Goal: Information Seeking & Learning: Learn about a topic

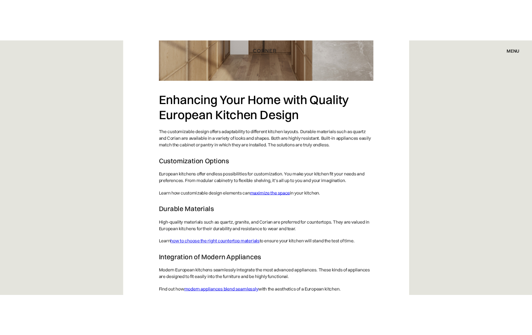
scroll to position [1913, 0]
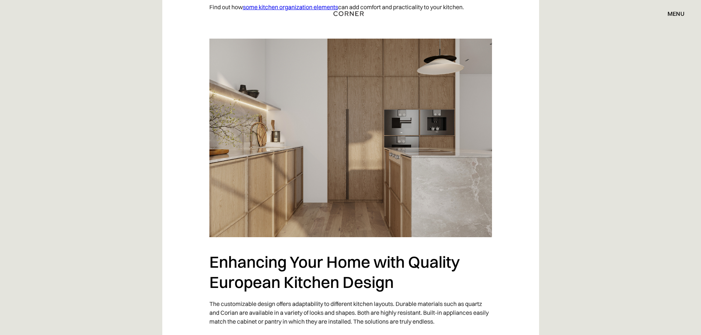
click at [369, 145] on img at bounding box center [350, 138] width 282 height 199
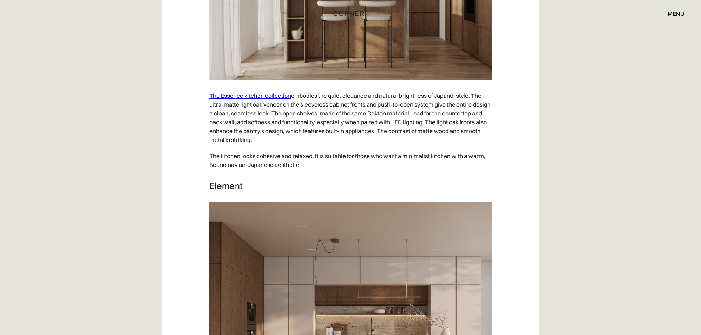
scroll to position [3899, 0]
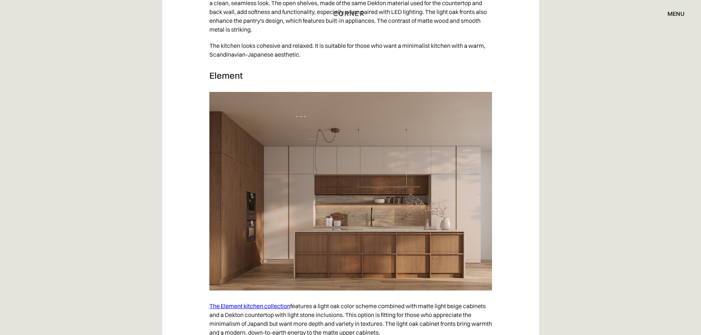
click at [214, 302] on link "The Element kitchen collection" at bounding box center [249, 305] width 81 height 7
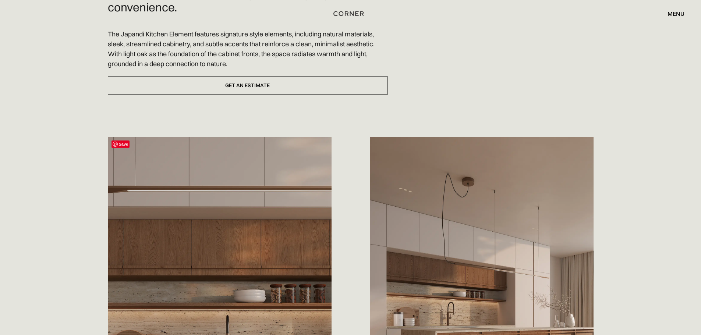
scroll to position [368, 0]
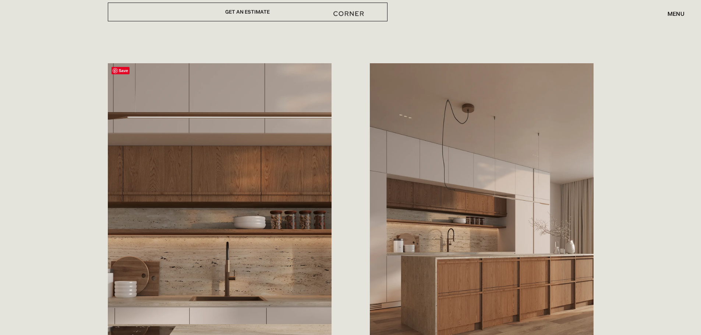
click at [127, 72] on span "Save" at bounding box center [120, 70] width 18 height 7
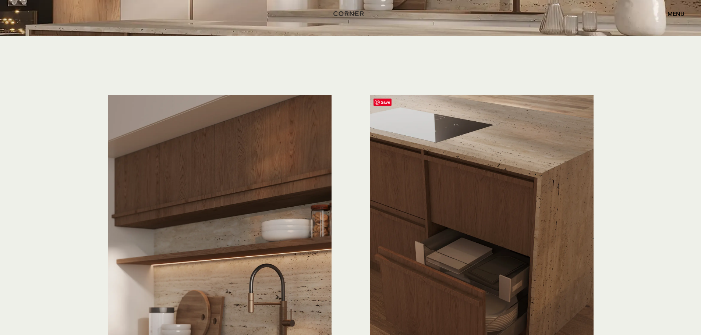
scroll to position [1839, 0]
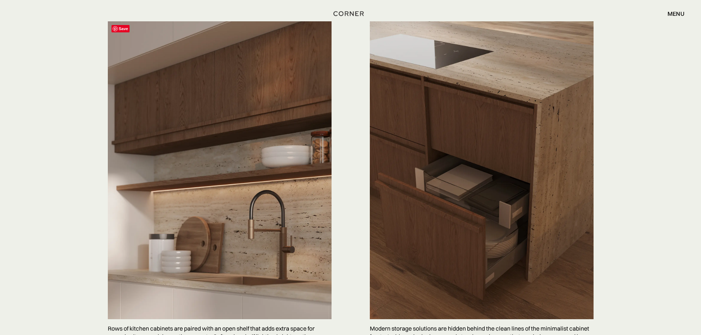
click at [116, 31] on span "Save" at bounding box center [120, 28] width 18 height 7
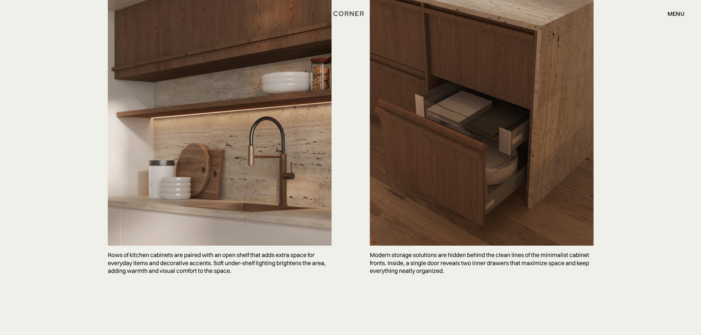
scroll to position [1729, 0]
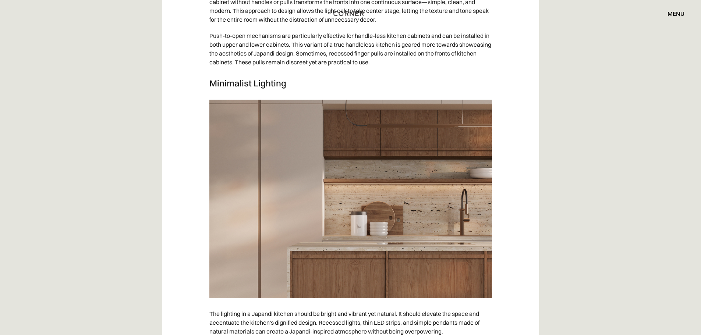
scroll to position [3066, 0]
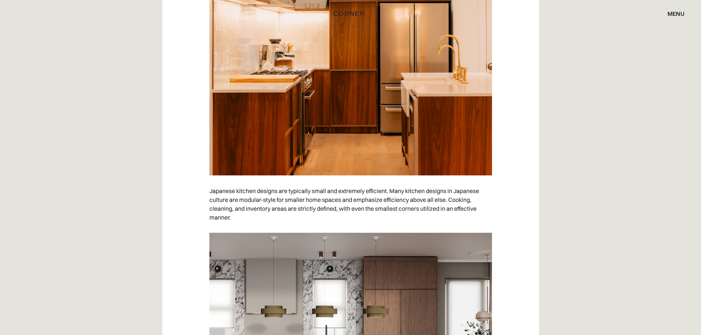
scroll to position [3274, 0]
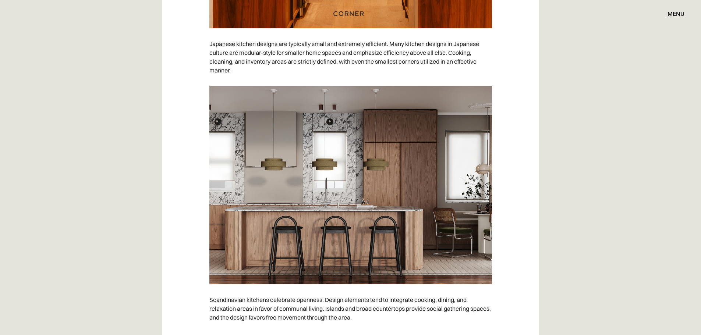
click at [430, 133] on img at bounding box center [350, 185] width 282 height 199
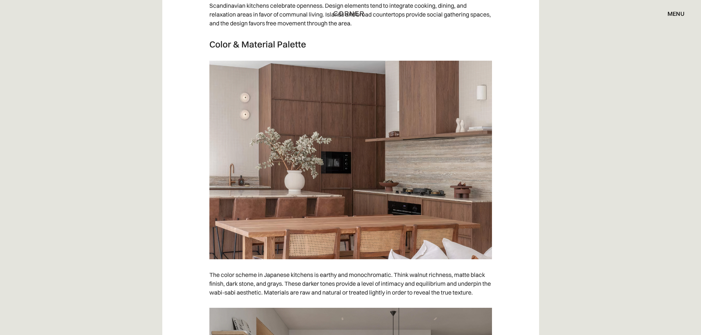
scroll to position [3605, 0]
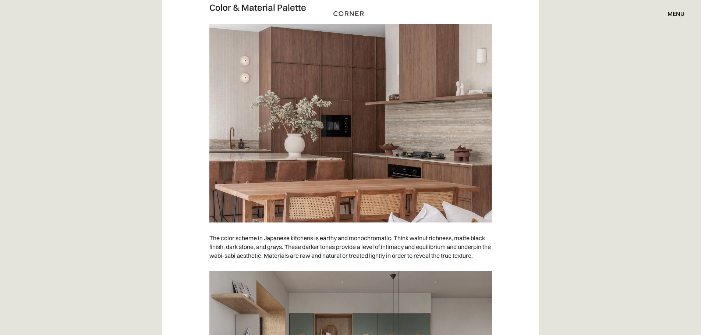
click at [391, 115] on img at bounding box center [350, 123] width 282 height 199
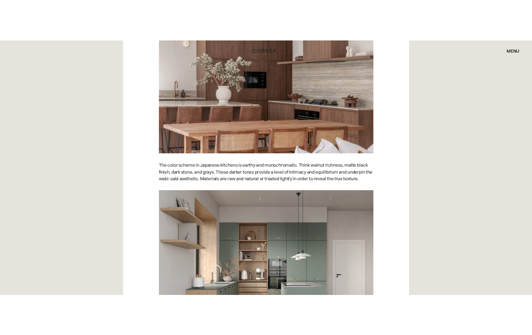
scroll to position [3641, 0]
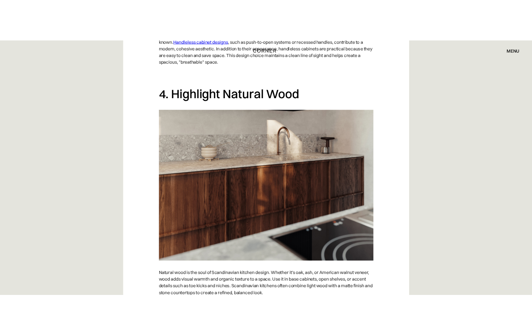
scroll to position [1434, 0]
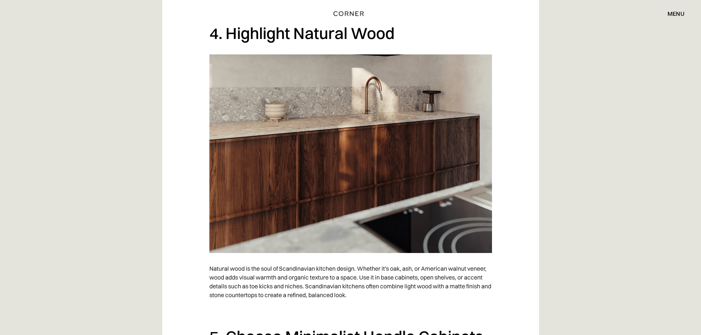
click at [347, 152] on img at bounding box center [350, 153] width 282 height 199
click at [394, 167] on img at bounding box center [350, 153] width 282 height 199
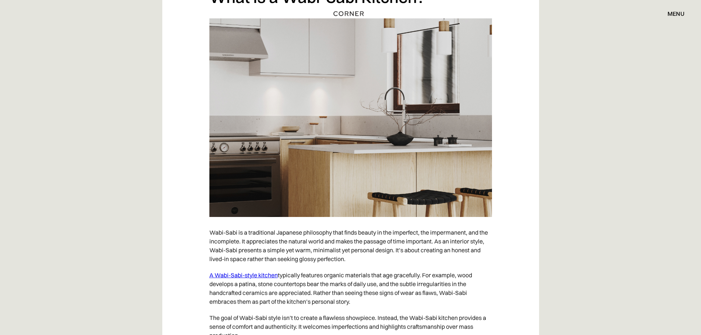
scroll to position [662, 0]
